Goal: Task Accomplishment & Management: Use online tool/utility

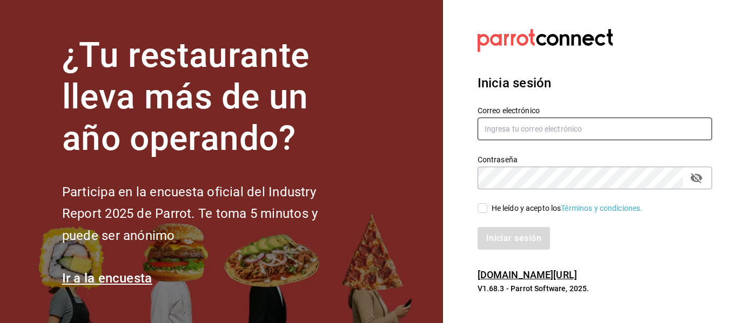
type input "mochomos.puebla@grupocosteno.com"
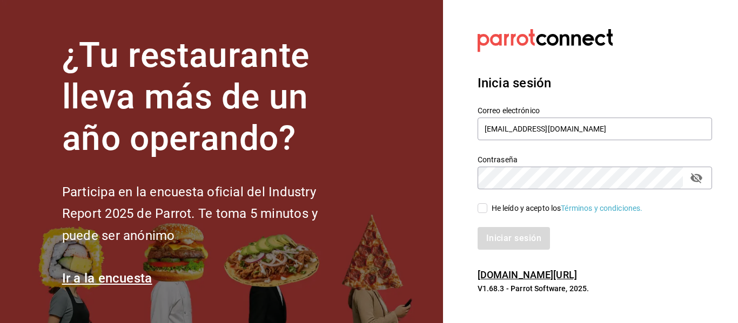
click at [480, 209] on input "He leído y acepto los Términos y condiciones." at bounding box center [482, 209] width 10 height 10
checkbox input "true"
click at [508, 233] on button "Iniciar sesión" at bounding box center [513, 238] width 73 height 23
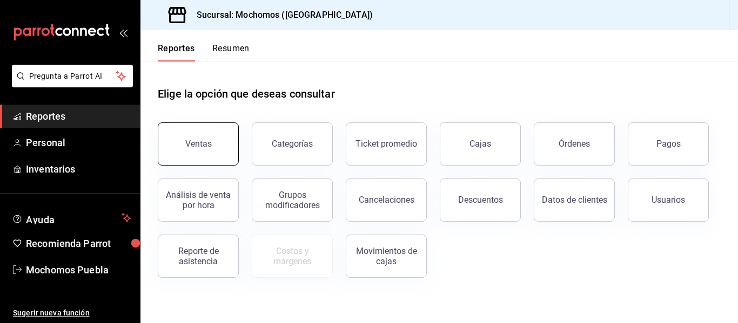
click at [209, 133] on button "Ventas" at bounding box center [198, 144] width 81 height 43
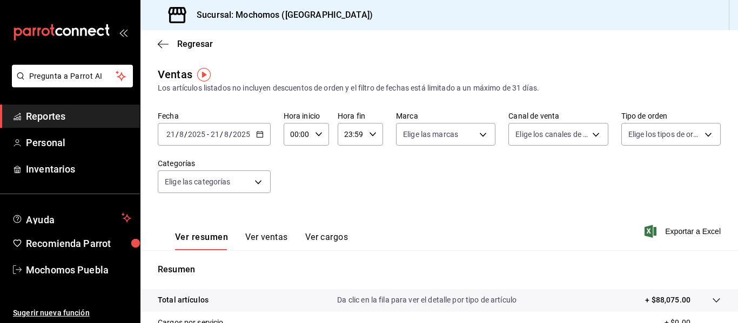
click at [261, 134] on \(Stroke\) "button" at bounding box center [260, 133] width 6 height 1
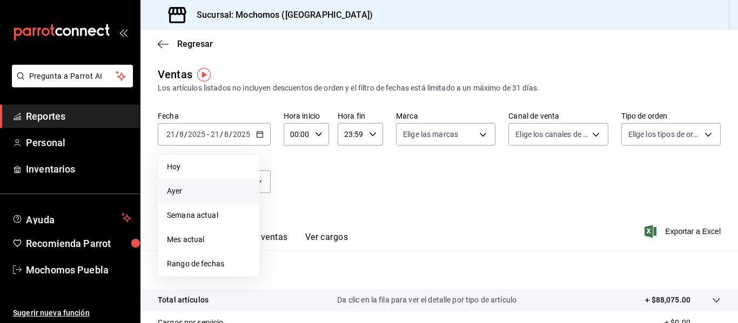
click at [190, 193] on span "Ayer" at bounding box center [209, 191] width 84 height 11
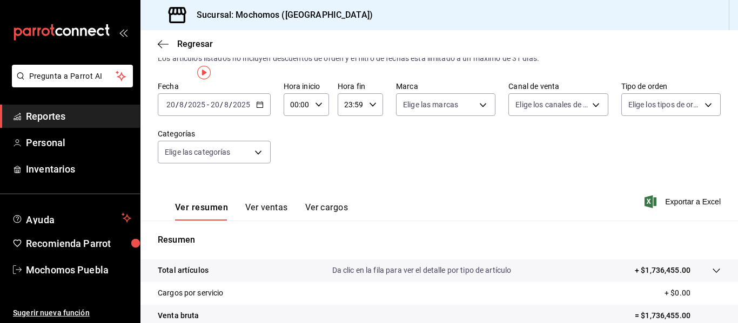
scroll to position [2, 0]
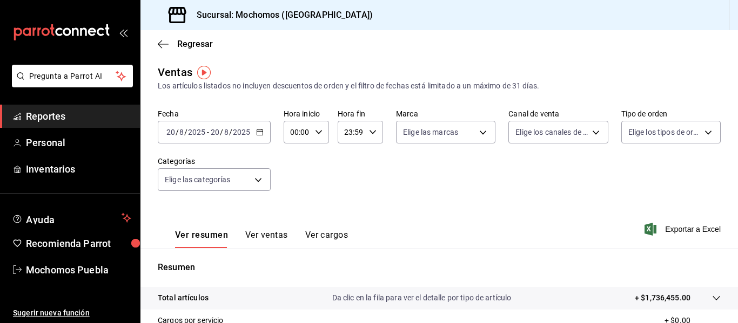
click at [256, 133] on icon "button" at bounding box center [260, 133] width 8 height 8
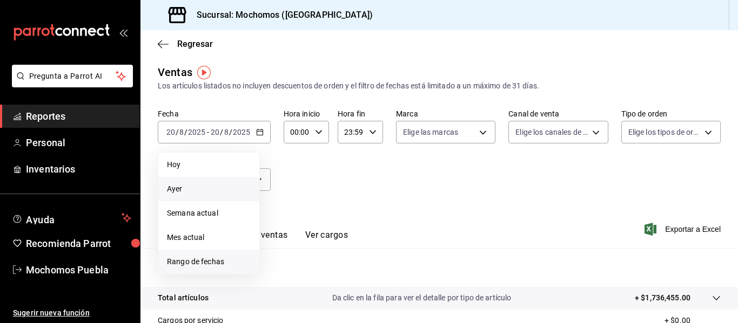
click at [203, 267] on span "Rango de fechas" at bounding box center [209, 262] width 84 height 11
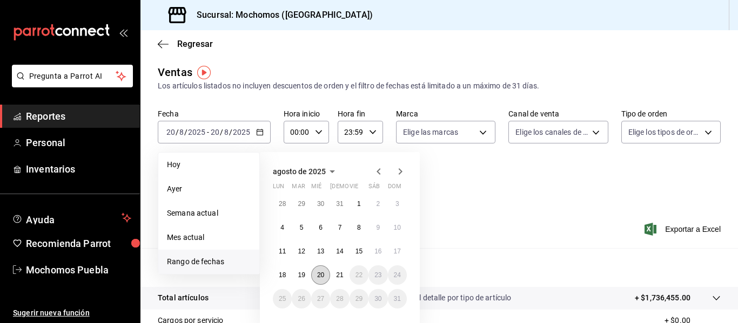
click at [315, 277] on button "20" at bounding box center [320, 275] width 19 height 19
click at [335, 280] on button "21" at bounding box center [339, 275] width 19 height 19
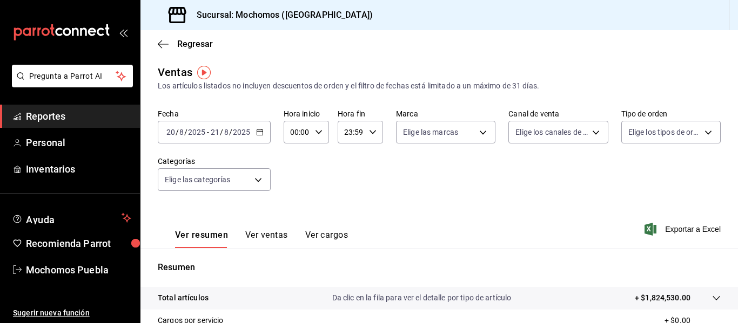
click at [311, 129] on div "00:00 Hora inicio" at bounding box center [306, 132] width 45 height 23
click at [294, 212] on span "02" at bounding box center [294, 211] width 5 height 9
type input "02:00"
drag, startPoint x: 291, startPoint y: 200, endPoint x: 296, endPoint y: 159, distance: 41.9
click at [296, 159] on div "00 01 02 03 04 05 06 07 08 09 10 11 12 13 14 15 16 17 18 19 20 21 22 23" at bounding box center [294, 190] width 22 height 86
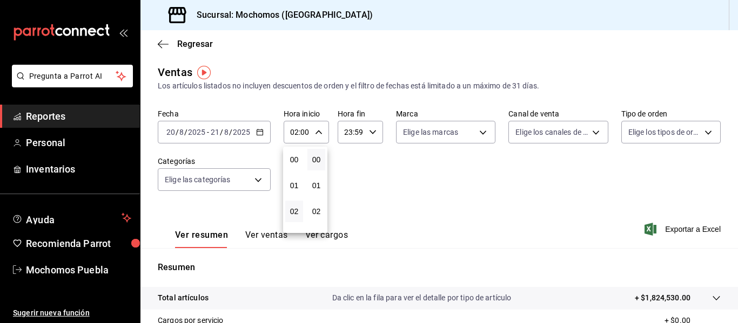
drag, startPoint x: 296, startPoint y: 159, endPoint x: 293, endPoint y: 199, distance: 40.6
click at [293, 199] on div "00 01 02 03 04 05 06 07 08 09 10 11 12 13 14 15 16 17 18 19 20 21 22 23" at bounding box center [294, 190] width 22 height 86
click at [293, 199] on div "02" at bounding box center [294, 212] width 22 height 26
click at [296, 133] on div at bounding box center [369, 161] width 738 height 323
click at [296, 133] on input "02:00" at bounding box center [297, 133] width 27 height 22
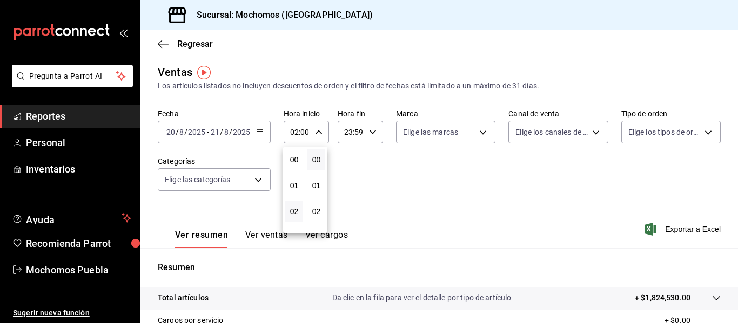
scroll to position [52, 0]
click at [296, 133] on div at bounding box center [369, 161] width 738 height 323
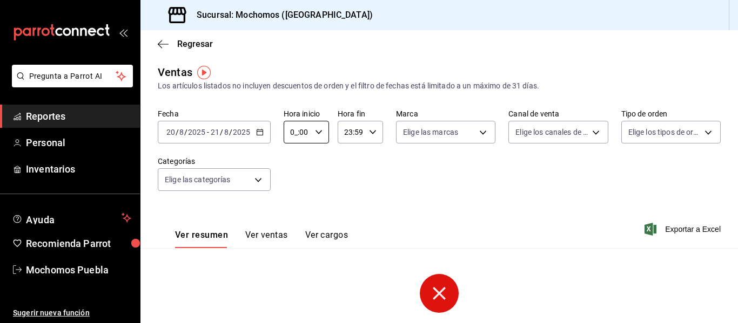
click at [296, 133] on input "0_:00" at bounding box center [297, 133] width 27 height 22
click at [293, 135] on div at bounding box center [369, 161] width 738 height 323
click at [293, 135] on input "0_:00" at bounding box center [297, 133] width 27 height 22
click at [293, 135] on div at bounding box center [369, 161] width 738 height 323
type input "05:00"
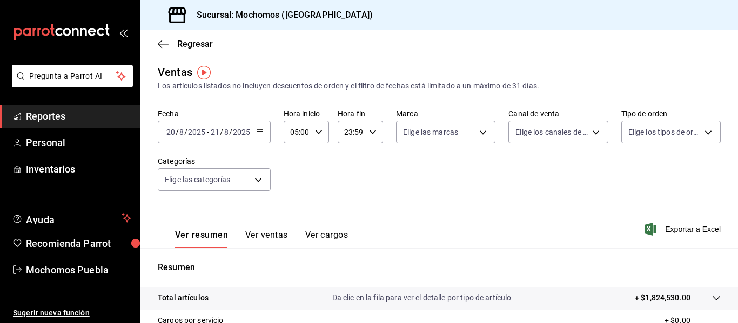
click at [361, 130] on input "23:59" at bounding box center [351, 133] width 27 height 22
click at [368, 217] on span "59" at bounding box center [369, 220] width 5 height 9
click at [373, 132] on div at bounding box center [369, 161] width 738 height 323
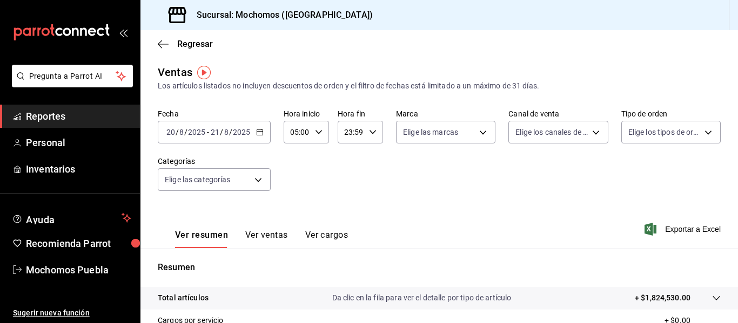
click at [369, 132] on \(Stroke\) "button" at bounding box center [372, 132] width 6 height 4
click at [372, 158] on button "57" at bounding box center [369, 169] width 18 height 22
click at [369, 133] on div at bounding box center [369, 161] width 738 height 323
click at [369, 133] on \(Stroke\) "button" at bounding box center [372, 132] width 6 height 4
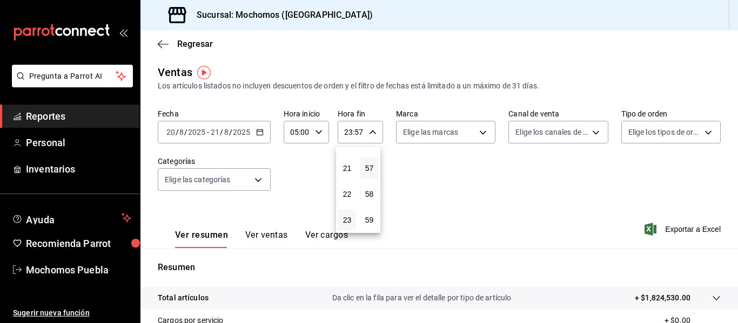
click at [369, 133] on div at bounding box center [369, 161] width 738 height 323
click at [347, 134] on input "23:57" at bounding box center [351, 133] width 27 height 22
click at [371, 133] on div at bounding box center [369, 161] width 738 height 323
click at [371, 133] on \(Stroke\) "button" at bounding box center [372, 132] width 6 height 4
click at [356, 134] on div at bounding box center [369, 161] width 738 height 323
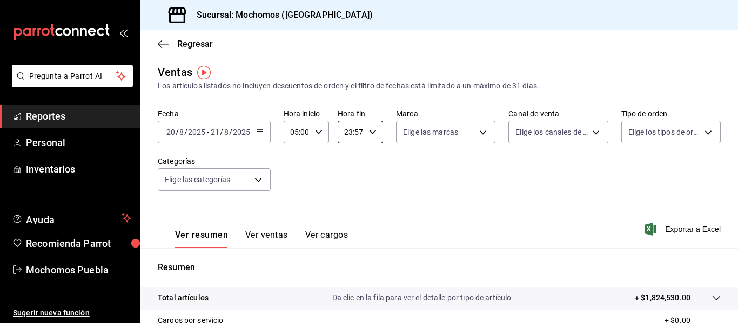
click at [356, 134] on input "23:57" at bounding box center [351, 133] width 27 height 22
click at [370, 220] on span "59" at bounding box center [369, 220] width 5 height 9
click at [372, 134] on div at bounding box center [369, 161] width 738 height 323
click at [372, 134] on icon "button" at bounding box center [373, 133] width 8 height 8
click at [372, 134] on div at bounding box center [369, 161] width 738 height 323
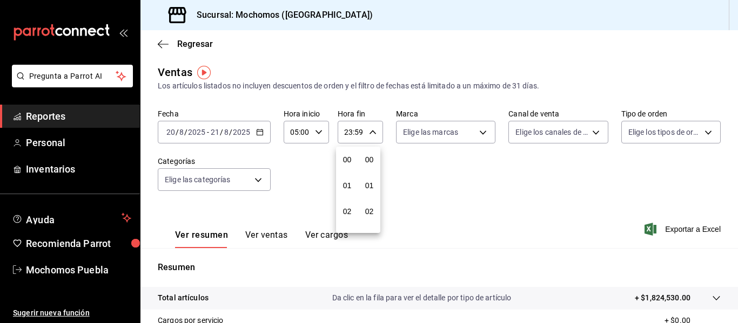
scroll to position [1469, 0]
click at [372, 134] on div at bounding box center [369, 161] width 738 height 323
click at [372, 134] on icon "button" at bounding box center [373, 133] width 8 height 8
click at [372, 134] on div at bounding box center [369, 161] width 738 height 323
click at [372, 134] on div "00 01 02 03 04 05 06 07 08 09 10 11 12 13 14 15 16 17 18 19 20 21 22 23 00 01 0…" at bounding box center [369, 163] width 738 height 320
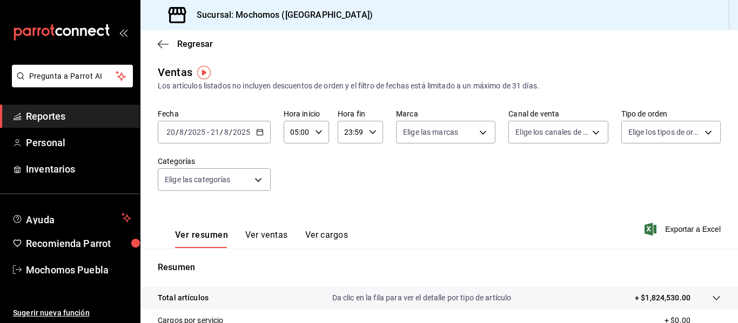
click at [372, 134] on icon "button" at bounding box center [373, 133] width 8 height 8
click at [372, 134] on div at bounding box center [369, 161] width 738 height 323
click at [372, 134] on div "00 01 02 03 04 05 06 07 08 09 10 11 12 13 14 15 16 17 18 19 20 21 22 23 00 01 0…" at bounding box center [369, 163] width 738 height 320
click at [352, 132] on input "23:59" at bounding box center [351, 133] width 27 height 22
click at [352, 132] on div at bounding box center [369, 161] width 738 height 323
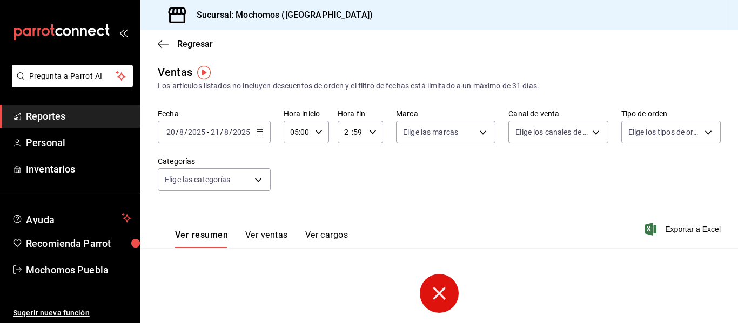
click at [347, 132] on input "2_:59" at bounding box center [351, 133] width 27 height 22
click at [347, 132] on div at bounding box center [369, 161] width 738 height 323
click at [347, 132] on input "__:59" at bounding box center [351, 133] width 27 height 22
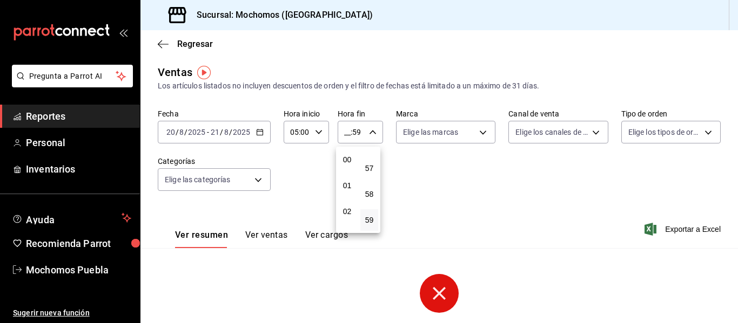
click at [347, 132] on div at bounding box center [369, 161] width 738 height 323
click at [344, 134] on input "__:59" at bounding box center [351, 133] width 27 height 22
click at [344, 134] on div at bounding box center [369, 161] width 738 height 323
click at [349, 135] on input "0_:59" at bounding box center [351, 133] width 27 height 22
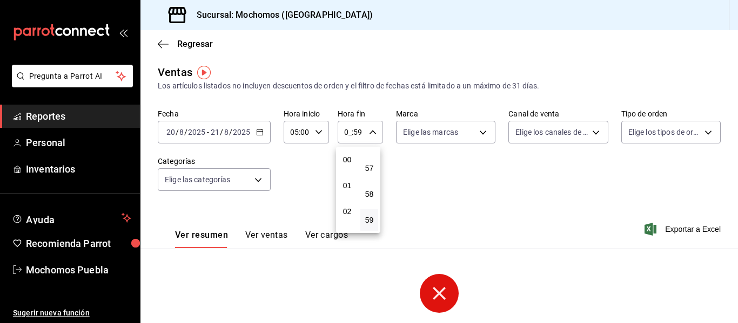
click at [347, 135] on div at bounding box center [369, 161] width 738 height 323
click at [347, 135] on input "0_:59" at bounding box center [351, 133] width 27 height 22
click at [347, 135] on div at bounding box center [369, 161] width 738 height 323
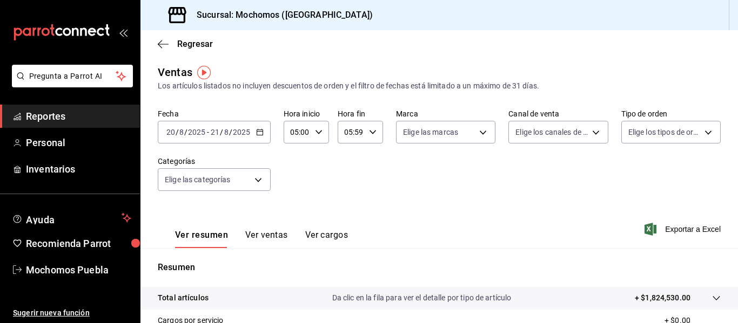
click at [359, 133] on input "05:59" at bounding box center [351, 133] width 27 height 22
click at [363, 133] on div at bounding box center [369, 161] width 738 height 323
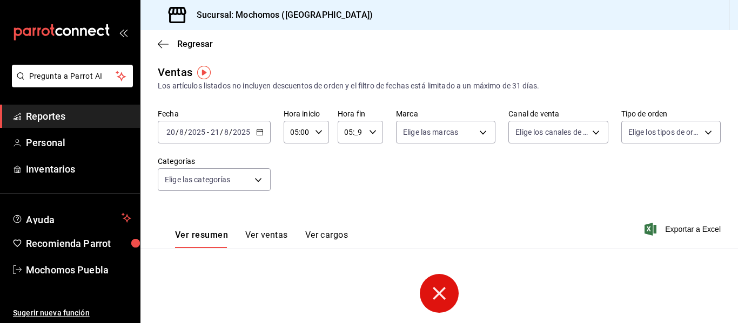
click at [362, 131] on input "05:_9" at bounding box center [351, 133] width 27 height 22
click at [362, 131] on div at bounding box center [369, 161] width 738 height 323
click at [362, 131] on input "05:__" at bounding box center [351, 133] width 27 height 22
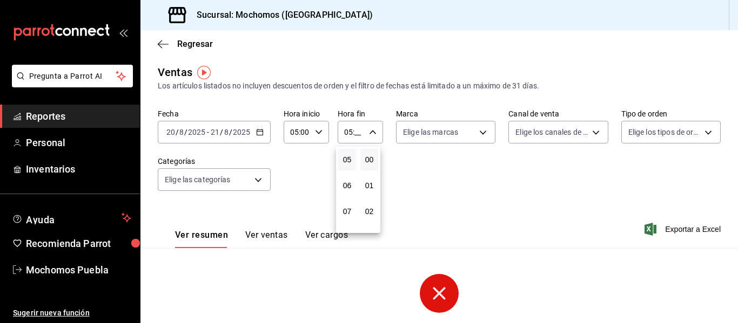
click at [363, 155] on button "00" at bounding box center [369, 160] width 18 height 22
type input "05:00"
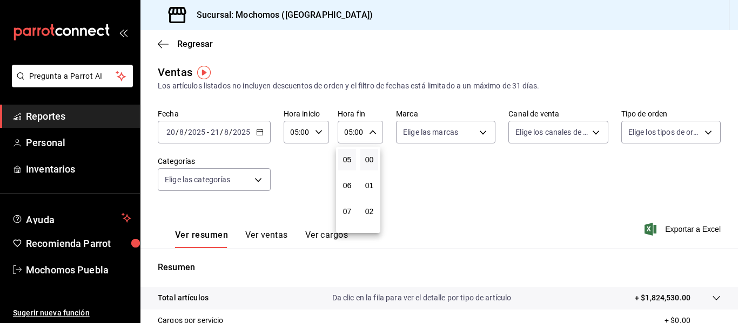
click at [449, 185] on div at bounding box center [369, 161] width 738 height 323
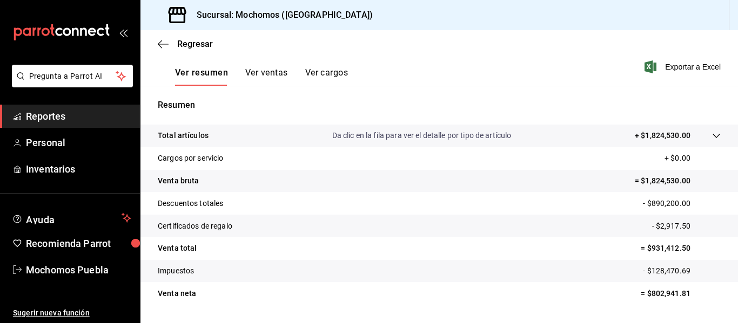
scroll to position [173, 0]
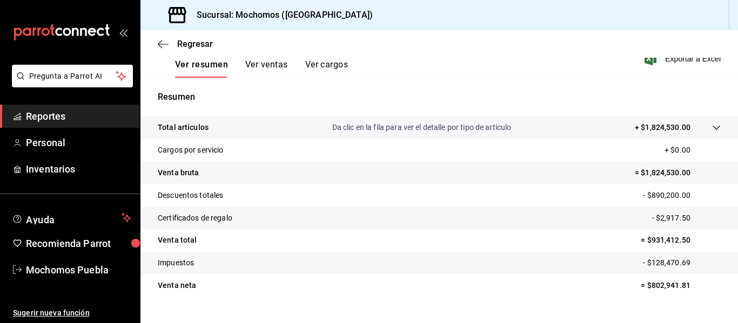
click at [712, 128] on tr "Total artículos Da clic en la fila para ver el detalle por tipo de artículo + $…" at bounding box center [438, 128] width 597 height 23
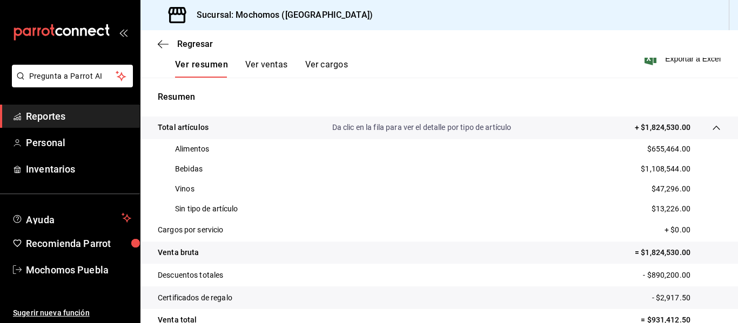
click at [52, 116] on span "Reportes" at bounding box center [78, 116] width 105 height 15
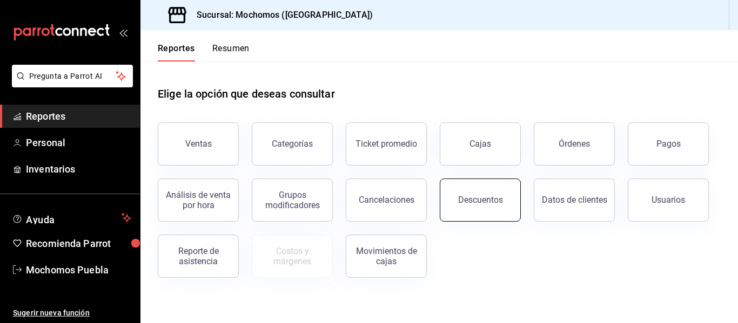
click at [459, 213] on button "Descuentos" at bounding box center [480, 200] width 81 height 43
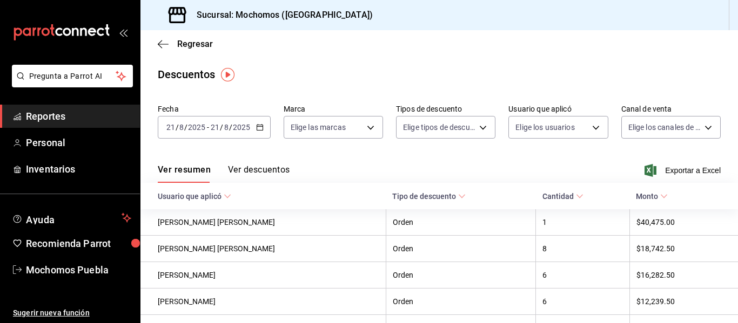
click at [261, 127] on \(Stroke\) "button" at bounding box center [260, 126] width 6 height 1
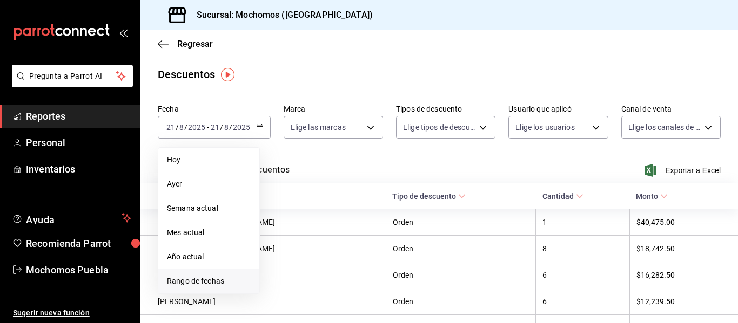
click at [193, 285] on span "Rango de fechas" at bounding box center [209, 281] width 84 height 11
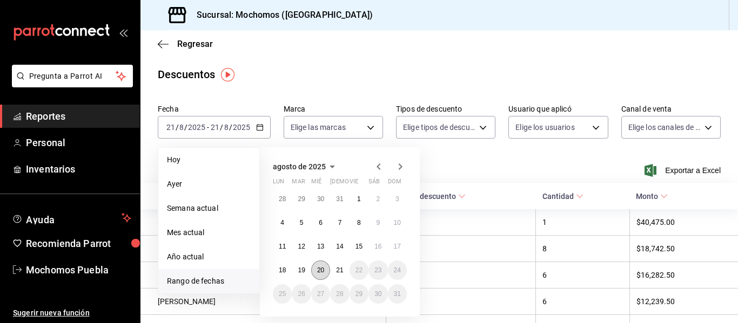
click at [325, 272] on button "20" at bounding box center [320, 270] width 19 height 19
click at [339, 271] on abbr "21" at bounding box center [339, 271] width 7 height 8
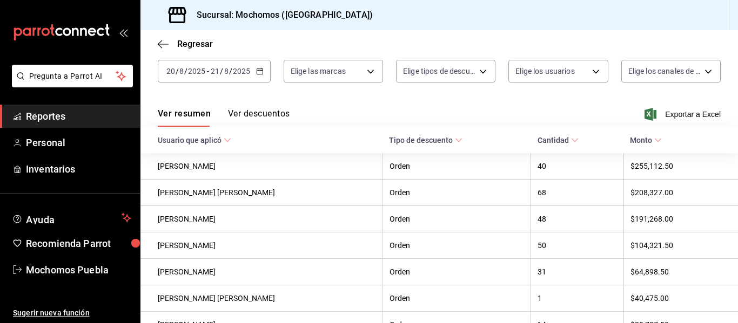
scroll to position [57, 0]
click at [268, 107] on button "Ver descuentos" at bounding box center [259, 116] width 62 height 18
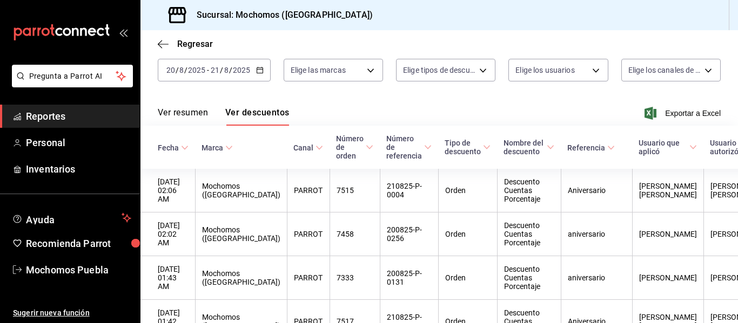
click at [586, 22] on div "Sucursal: Mochomos ([GEOGRAPHIC_DATA])" at bounding box center [438, 15] width 597 height 30
click at [675, 112] on span "Exportar a Excel" at bounding box center [683, 113] width 74 height 13
click at [75, 110] on span "Reportes" at bounding box center [78, 116] width 105 height 15
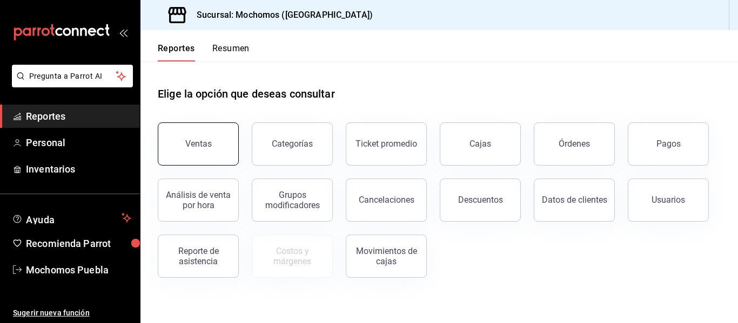
click at [191, 132] on button "Ventas" at bounding box center [198, 144] width 81 height 43
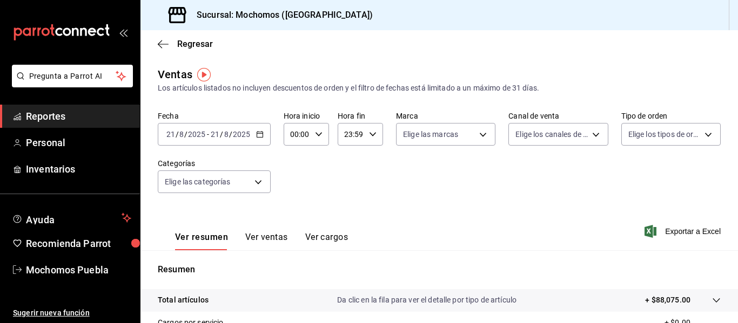
click at [257, 131] on icon "button" at bounding box center [260, 135] width 8 height 8
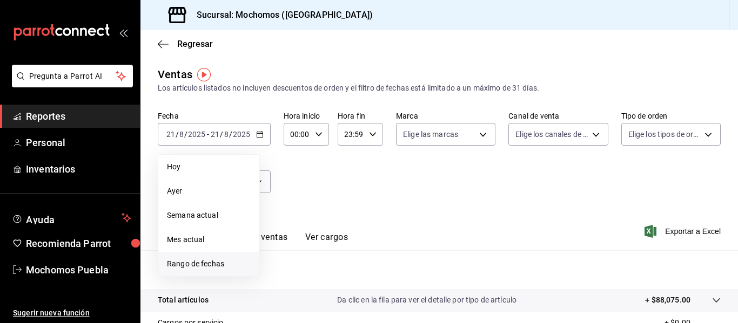
click at [212, 268] on span "Rango de fechas" at bounding box center [209, 264] width 84 height 11
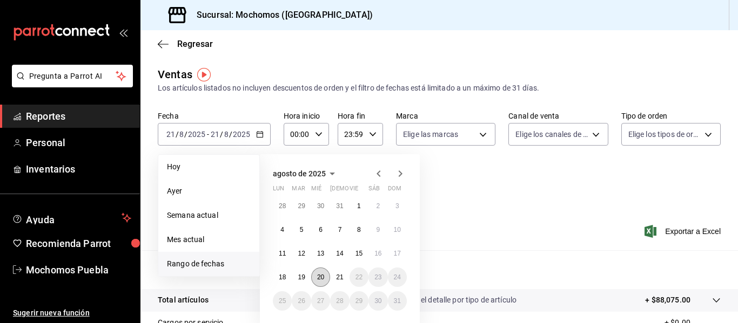
click at [317, 279] on abbr "20" at bounding box center [320, 278] width 7 height 8
click at [335, 282] on button "21" at bounding box center [339, 277] width 19 height 19
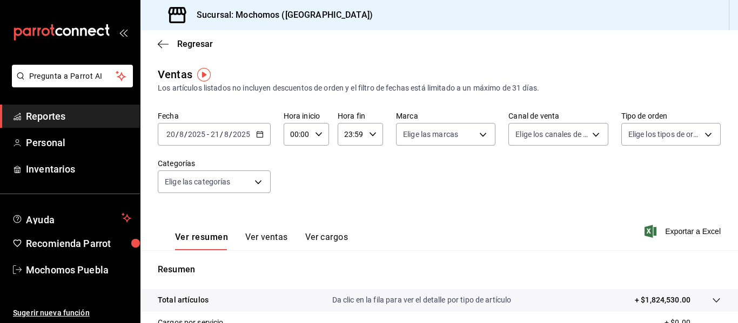
click at [318, 134] on icon "button" at bounding box center [319, 135] width 8 height 8
click at [292, 209] on button "02" at bounding box center [294, 214] width 18 height 22
click at [296, 135] on div at bounding box center [369, 161] width 738 height 323
click at [296, 135] on input "02:00" at bounding box center [297, 135] width 27 height 22
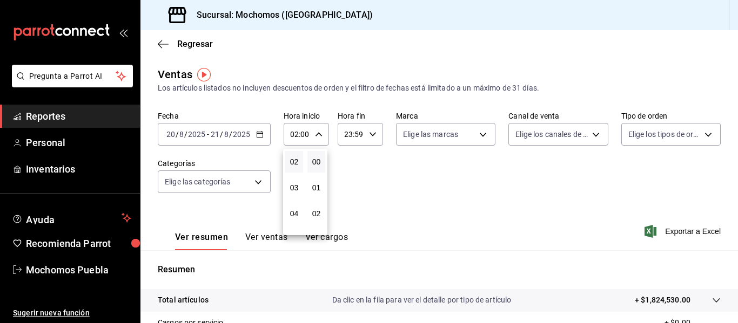
click at [296, 135] on div at bounding box center [369, 161] width 738 height 323
click at [298, 133] on input "02:00" at bounding box center [297, 135] width 27 height 22
click at [296, 212] on span "04" at bounding box center [294, 214] width 5 height 9
type input "04:00"
click at [373, 131] on div at bounding box center [369, 161] width 738 height 323
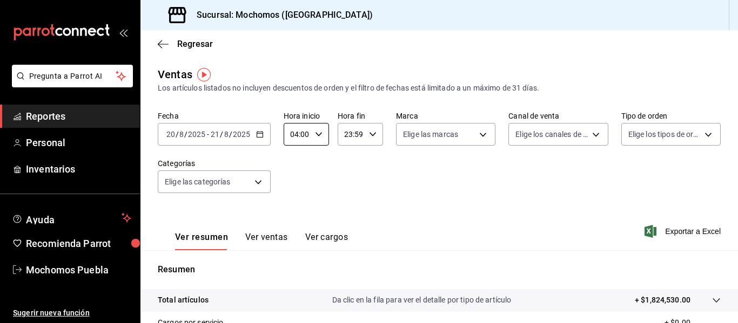
click at [368, 139] on div "23:59 Hora fin" at bounding box center [360, 134] width 45 height 23
click at [349, 138] on div at bounding box center [369, 161] width 738 height 323
click at [349, 138] on input "23:59" at bounding box center [351, 135] width 27 height 22
click at [349, 138] on div at bounding box center [369, 161] width 738 height 323
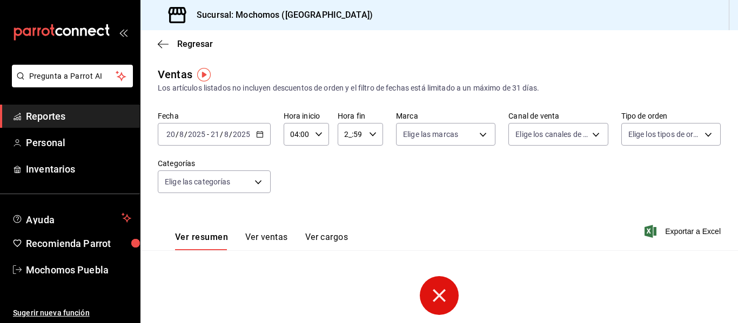
click at [345, 137] on input "2_:59" at bounding box center [351, 135] width 27 height 22
click at [345, 137] on div at bounding box center [369, 161] width 738 height 323
click at [345, 137] on input "2_:59" at bounding box center [351, 135] width 27 height 22
click at [349, 211] on span "02" at bounding box center [347, 214] width 5 height 9
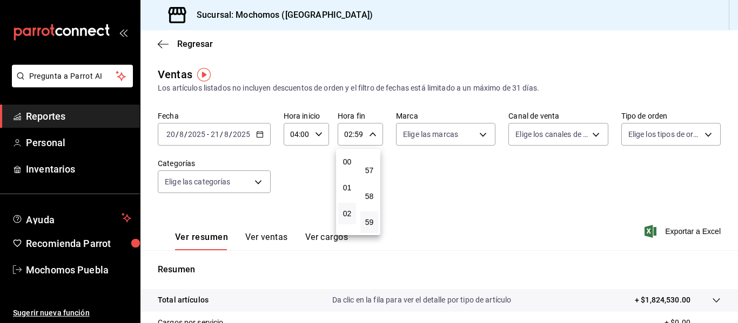
click at [350, 134] on div at bounding box center [369, 161] width 738 height 323
click at [350, 134] on input "02:59" at bounding box center [351, 135] width 27 height 22
click at [350, 134] on div at bounding box center [369, 161] width 738 height 323
click at [350, 134] on input "02:59" at bounding box center [351, 135] width 27 height 22
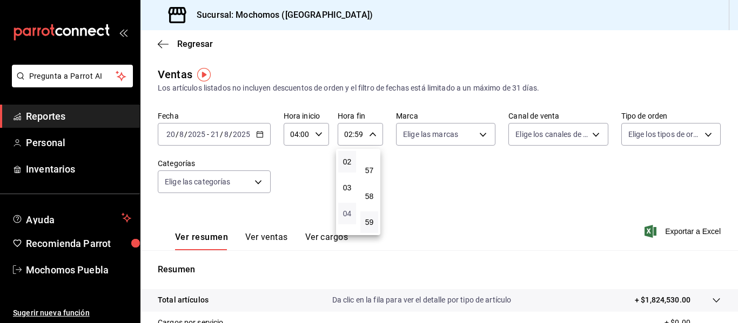
click at [347, 210] on span "04" at bounding box center [347, 214] width 5 height 9
click at [369, 134] on div at bounding box center [369, 161] width 738 height 323
click at [362, 134] on input "04:59" at bounding box center [351, 135] width 27 height 22
click at [359, 135] on div at bounding box center [369, 161] width 738 height 323
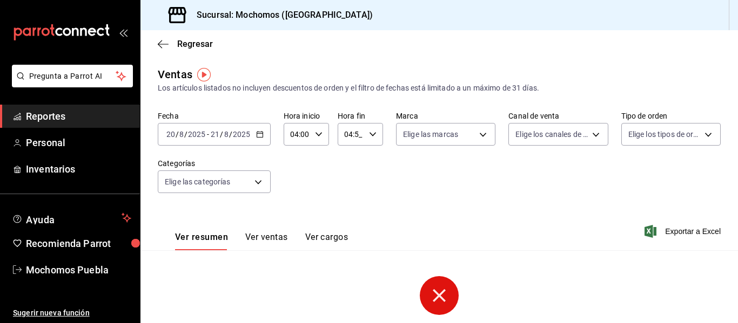
click at [359, 135] on input "04:5_" at bounding box center [351, 135] width 27 height 22
click at [364, 166] on button "00" at bounding box center [369, 162] width 18 height 22
type input "04:00"
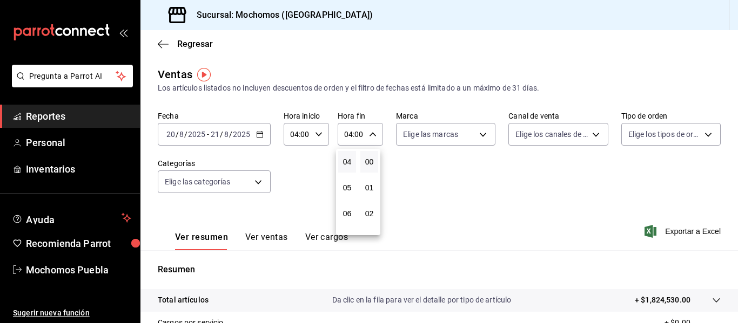
drag, startPoint x: 737, startPoint y: 183, endPoint x: 737, endPoint y: 261, distance: 78.9
click at [737, 261] on div at bounding box center [369, 161] width 738 height 323
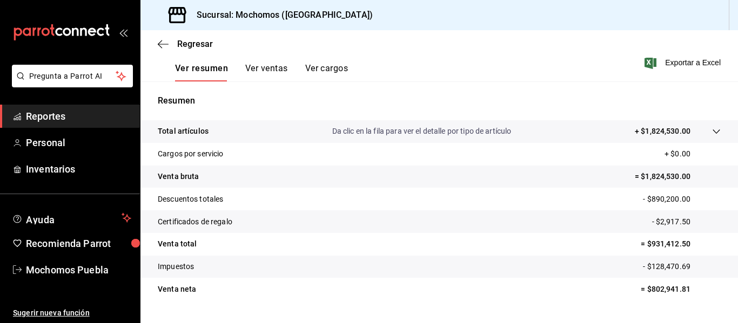
scroll to position [194, 0]
